Goal: Find specific page/section: Find specific page/section

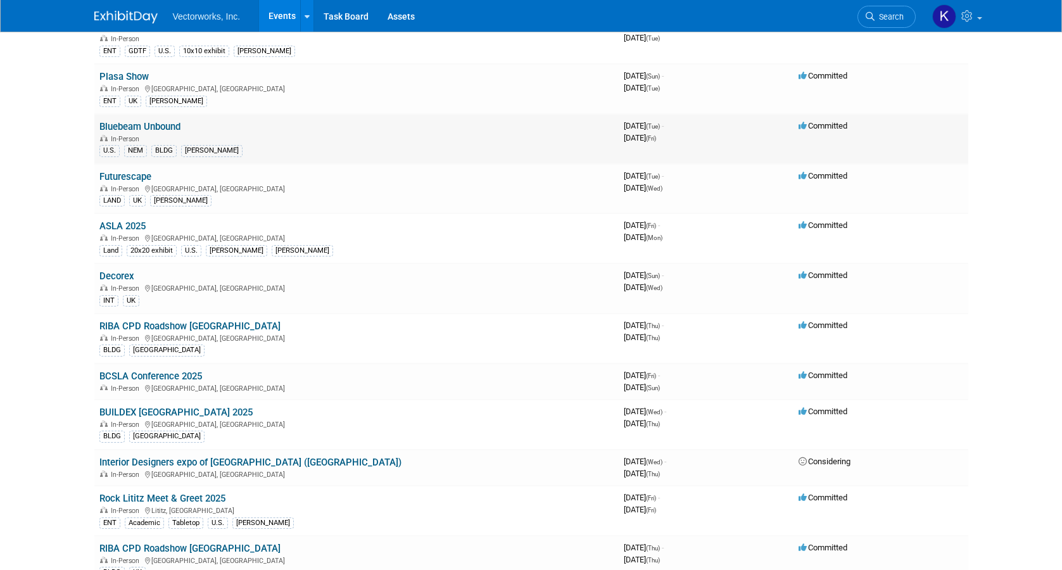
scroll to position [173, 0]
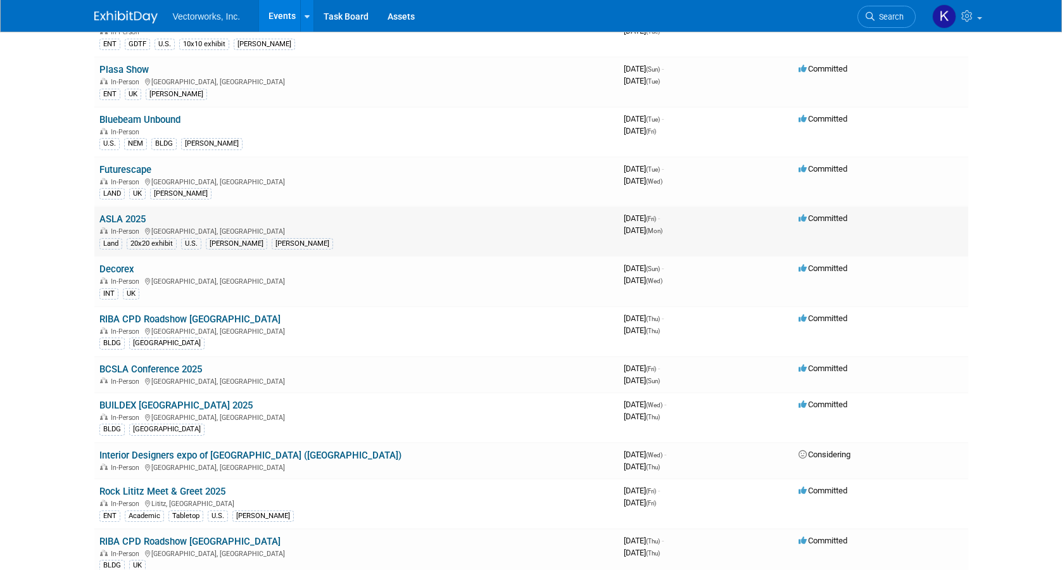
click at [132, 215] on link "ASLA 2025" at bounding box center [122, 218] width 46 height 11
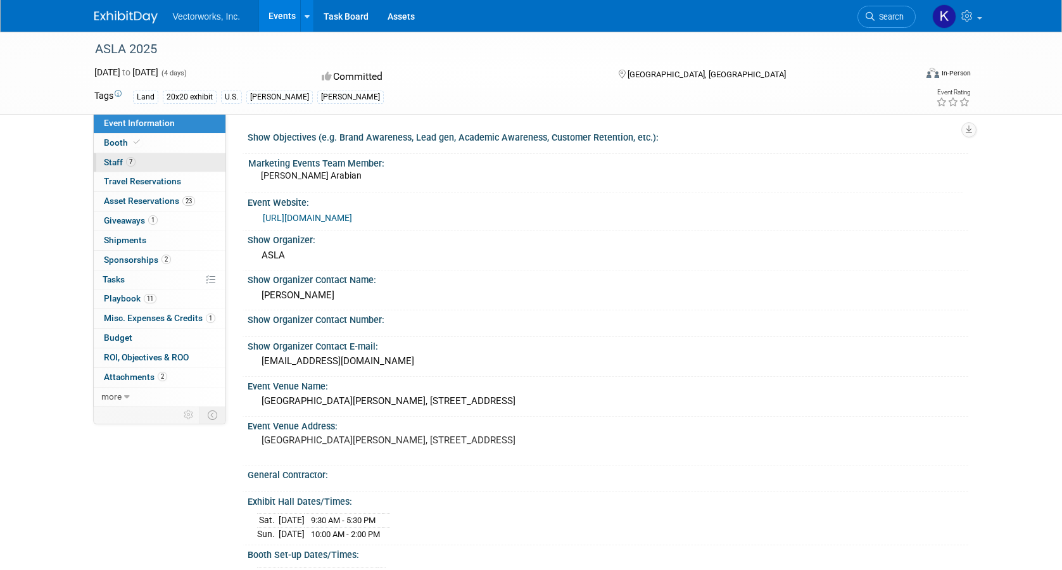
click at [122, 162] on span "Staff 7" at bounding box center [120, 162] width 32 height 10
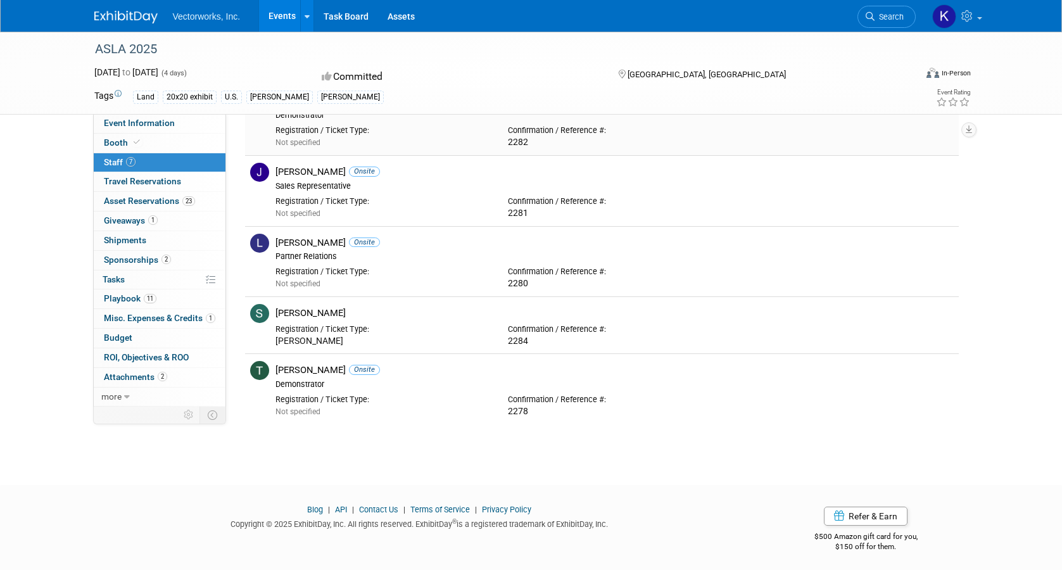
scroll to position [222, 0]
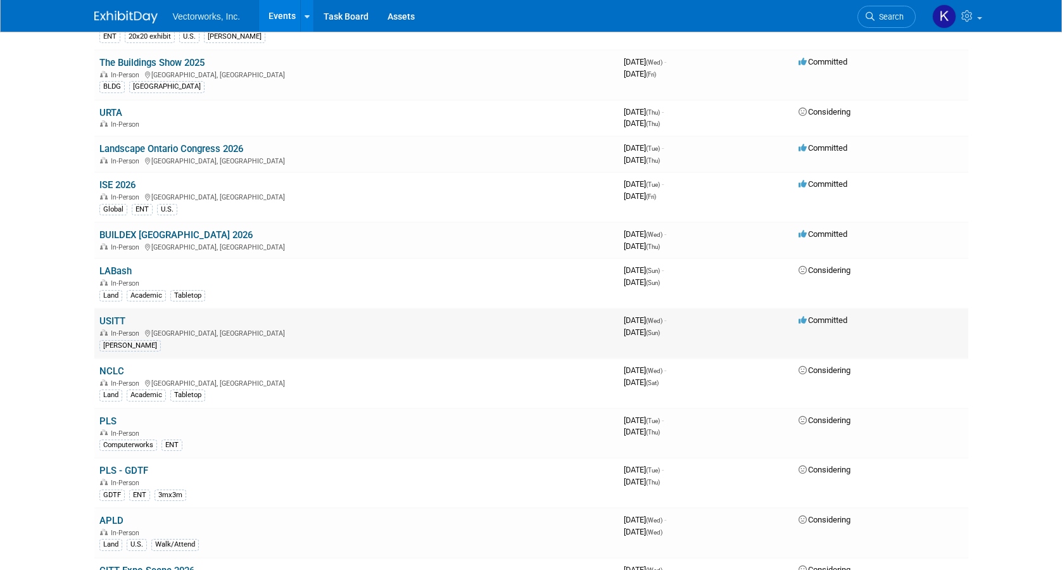
scroll to position [870, 0]
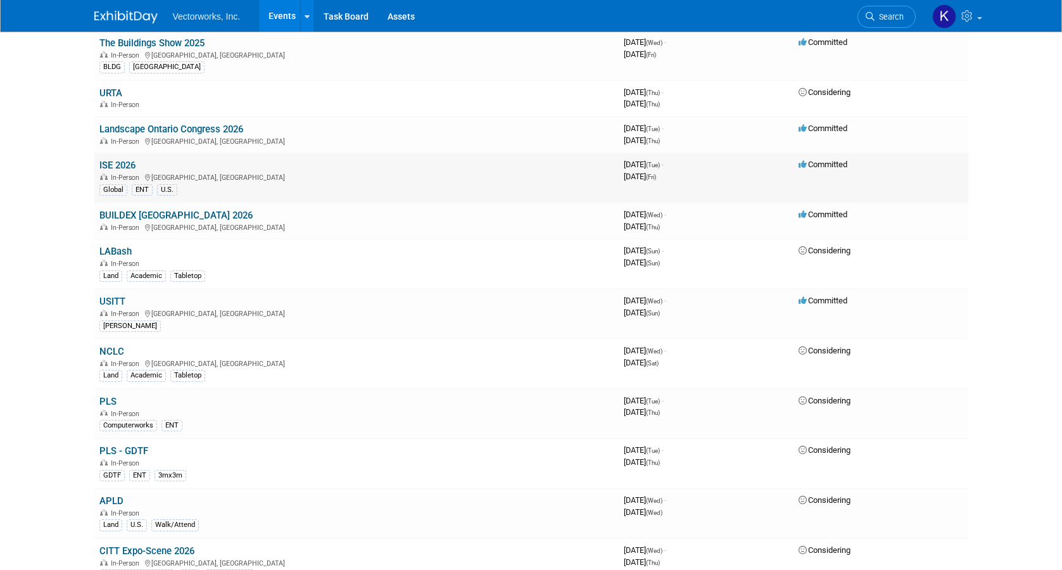
click at [122, 163] on link "ISE 2026" at bounding box center [117, 165] width 36 height 11
